Goal: Transaction & Acquisition: Purchase product/service

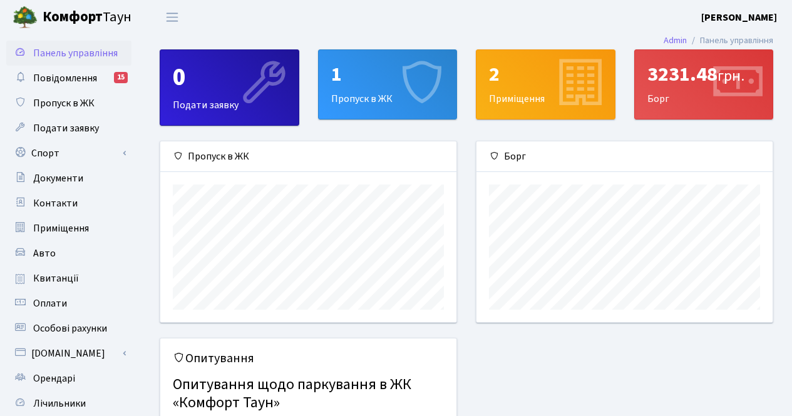
scroll to position [181, 296]
click at [90, 283] on link "Квитанції" at bounding box center [68, 278] width 125 height 25
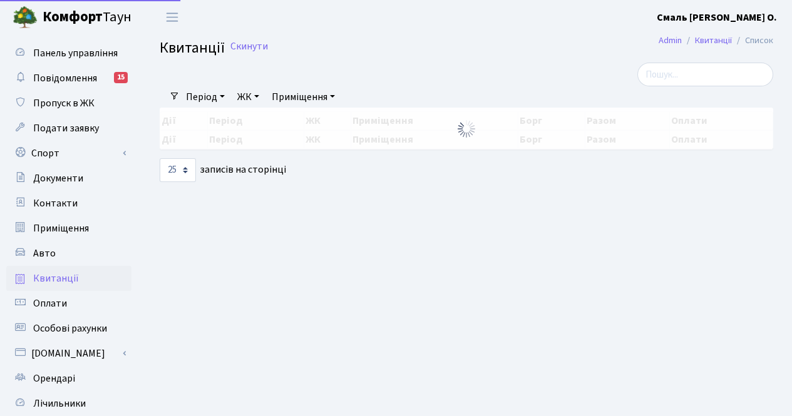
select select "25"
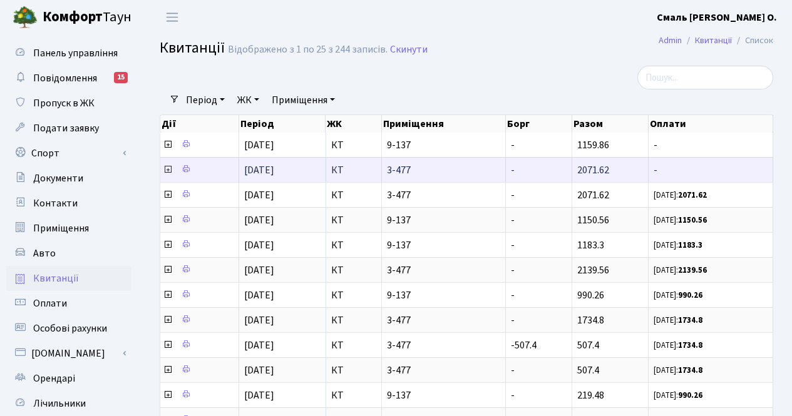
click at [528, 172] on td "-" at bounding box center [539, 169] width 66 height 25
click at [402, 165] on span "3-477" at bounding box center [443, 170] width 113 height 10
click at [169, 169] on icon at bounding box center [168, 170] width 10 height 10
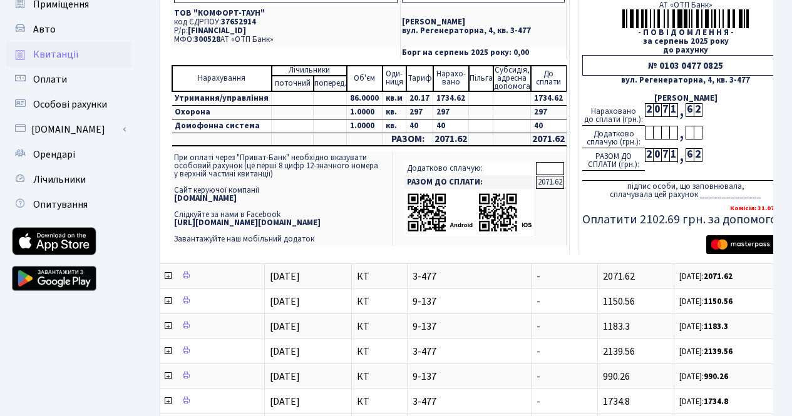
scroll to position [227, 0]
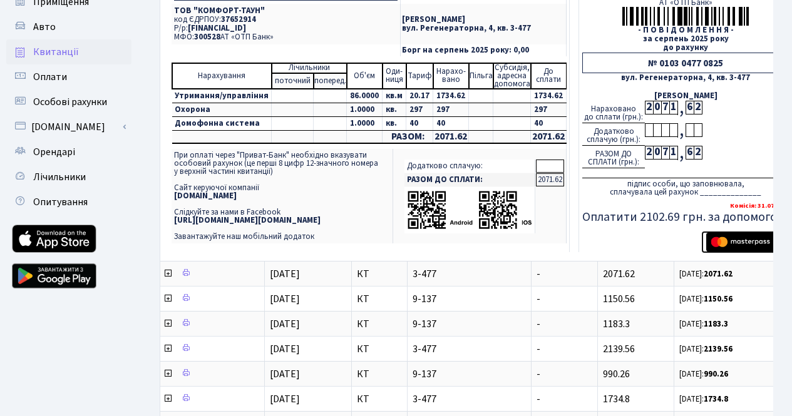
click at [750, 241] on img "submit" at bounding box center [745, 242] width 79 height 19
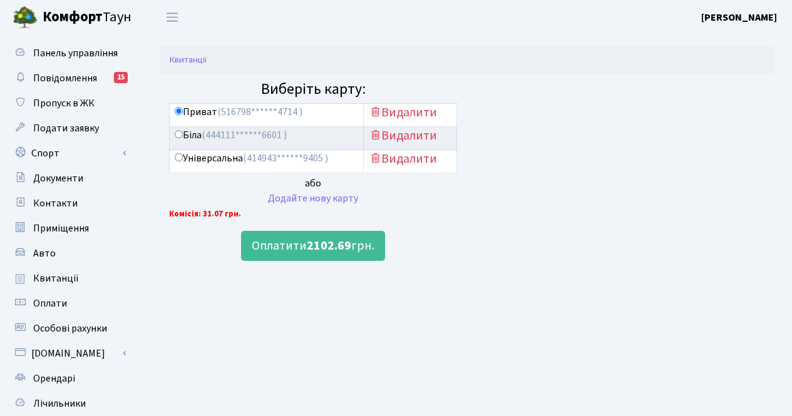
click at [188, 138] on label "Біла (444111******6601 )" at bounding box center [231, 135] width 112 height 14
click at [183, 138] on input "Біла (444111******6601 )" at bounding box center [179, 134] width 8 height 8
radio input "true"
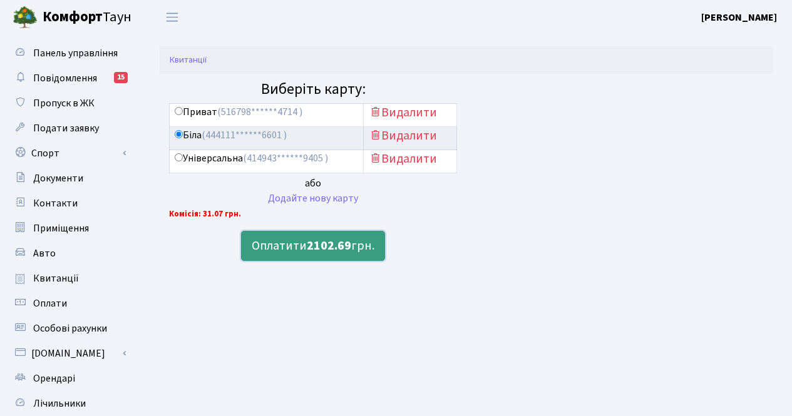
click at [301, 246] on button "Оплатити 2102.69 грн." at bounding box center [313, 246] width 144 height 30
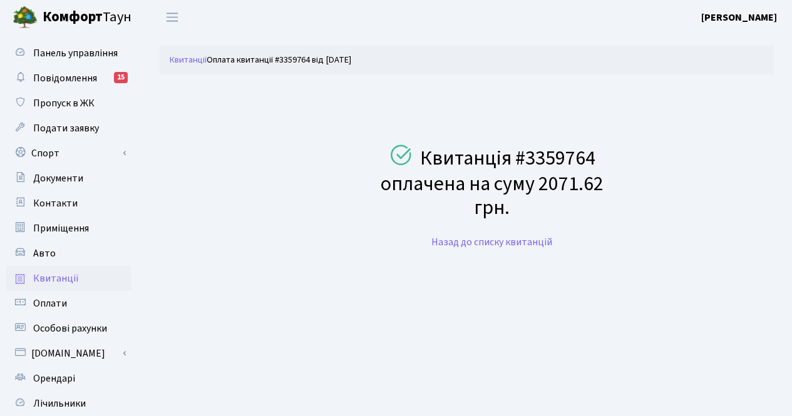
click at [68, 277] on span "Квитанції" at bounding box center [56, 279] width 46 height 14
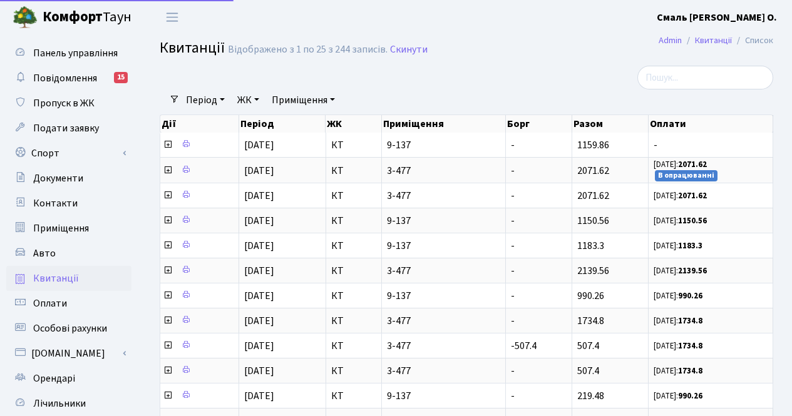
select select "25"
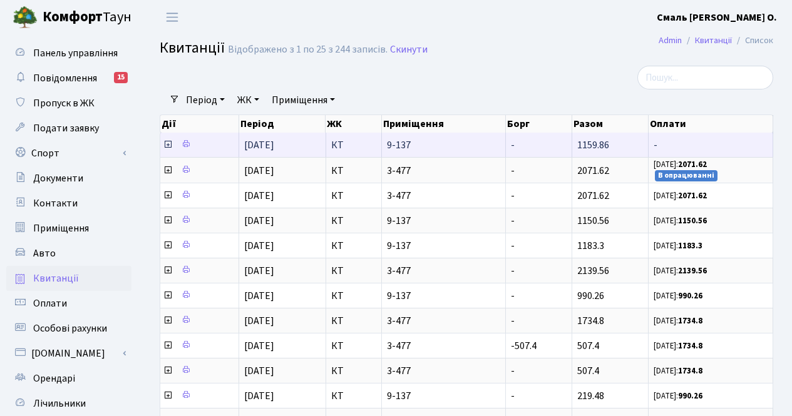
click at [170, 146] on icon at bounding box center [168, 145] width 10 height 10
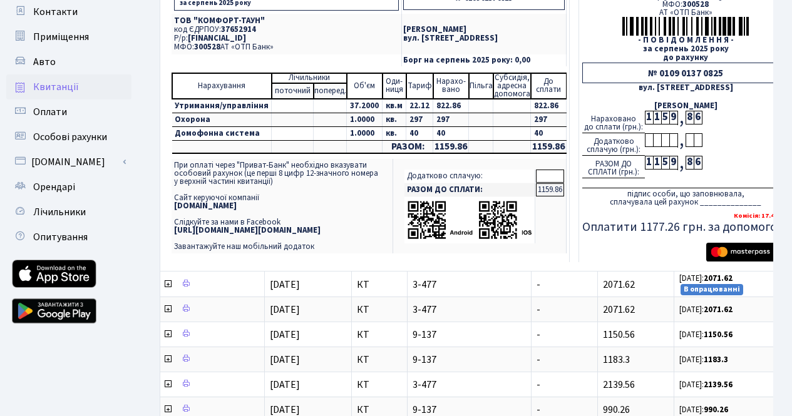
scroll to position [204, 0]
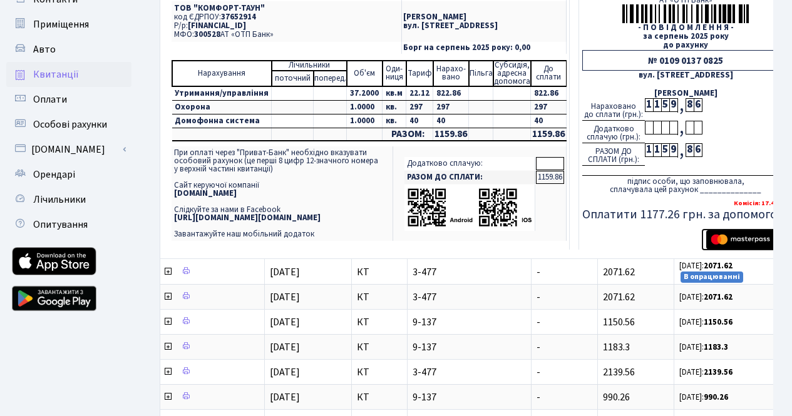
click at [738, 240] on img "submit" at bounding box center [745, 239] width 79 height 19
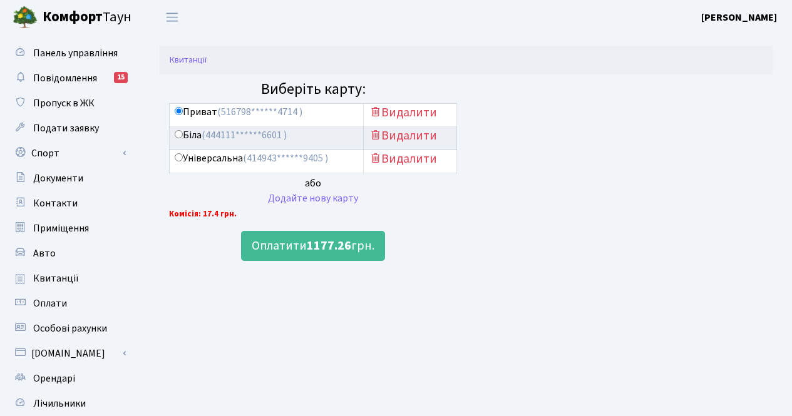
click at [190, 136] on label "Біла (444111******6601 )" at bounding box center [231, 135] width 112 height 14
click at [183, 136] on input "Біла (444111******6601 )" at bounding box center [179, 134] width 8 height 8
radio input "true"
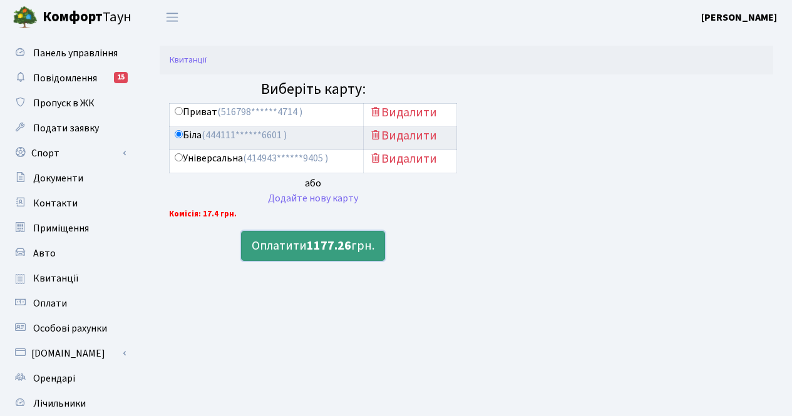
click at [321, 239] on b "1177.26" at bounding box center [329, 246] width 44 height 18
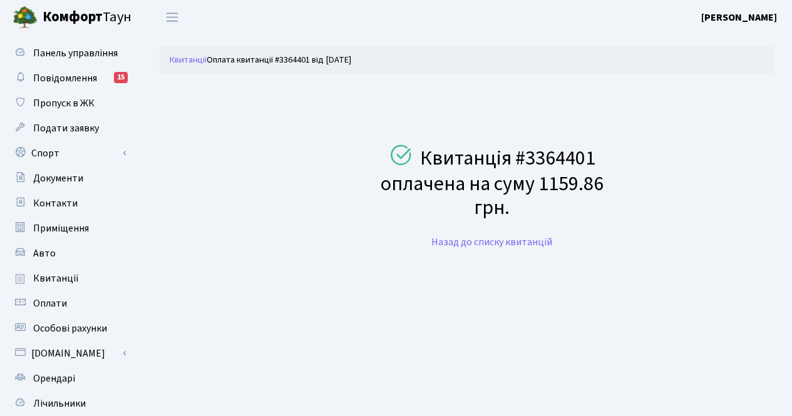
click at [610, 157] on div "Квитанція #3364401 оплачена на суму 1159.86 грн. Назад до списку квитанцій" at bounding box center [491, 166] width 255 height 170
click at [758, 12] on b "[PERSON_NAME]" at bounding box center [739, 18] width 76 height 14
click at [704, 72] on link "Вийти" at bounding box center [714, 68] width 125 height 19
